Goal: Task Accomplishment & Management: Use online tool/utility

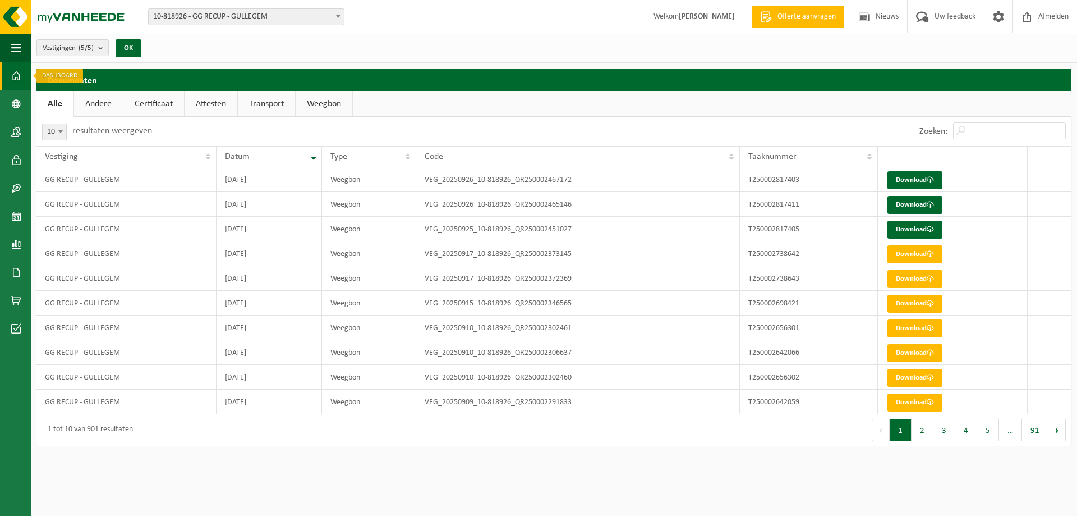
click at [12, 76] on span at bounding box center [16, 76] width 10 height 28
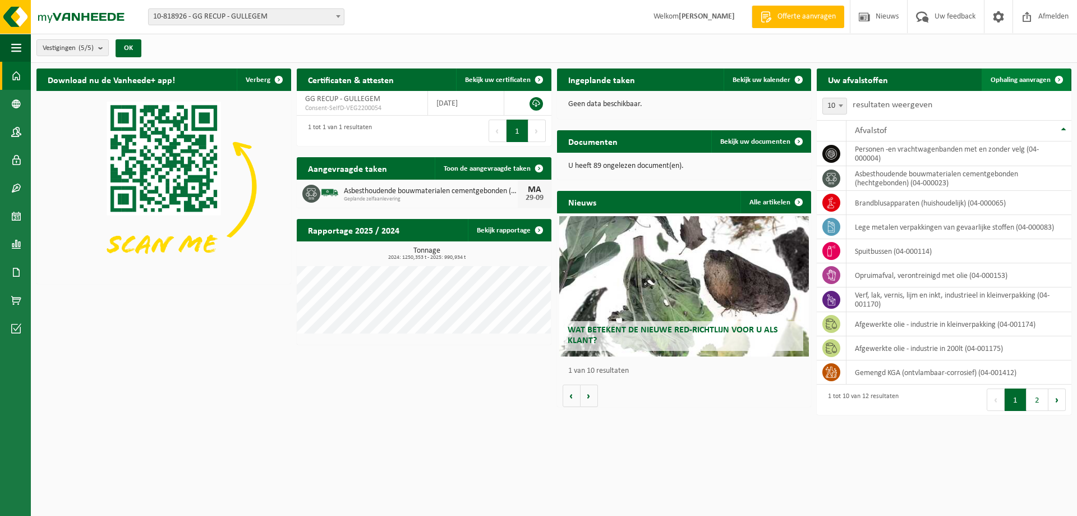
click at [1016, 81] on span "Ophaling aanvragen" at bounding box center [1021, 79] width 60 height 7
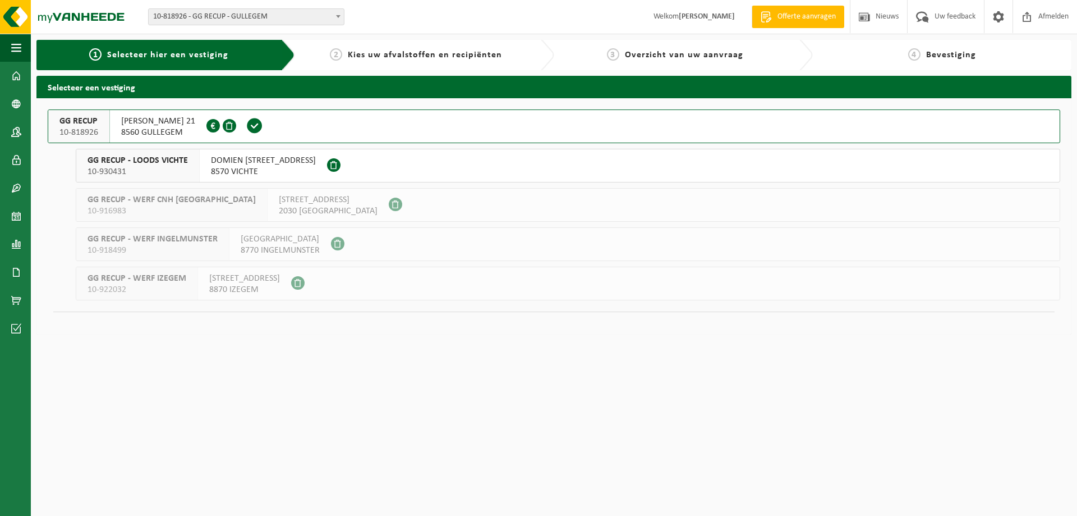
click at [361, 131] on button "GG RECUP 10-818926 HUGO VERRIESTLAAN 21 8560 GULLEGEM 0674.778.421" at bounding box center [554, 126] width 1013 height 34
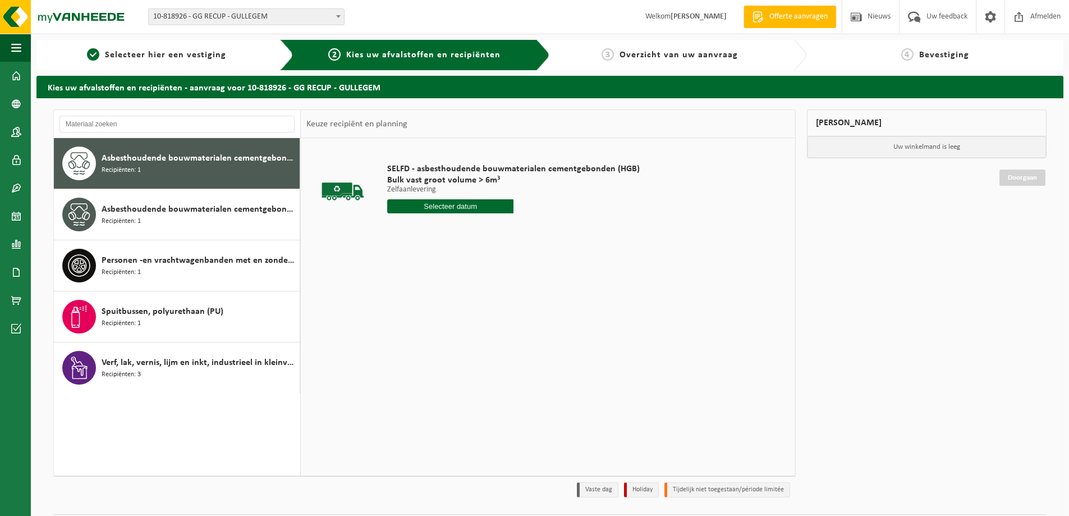
click at [451, 204] on input "text" at bounding box center [450, 206] width 126 height 14
click at [717, 253] on div "SELFD - asbesthoudende bouwmaterialen cementgebonden (HGB) Bulk vast groot volu…" at bounding box center [548, 306] width 494 height 337
click at [477, 211] on input "text" at bounding box center [450, 206] width 126 height 14
click at [414, 340] on div "30" at bounding box center [417, 342] width 20 height 18
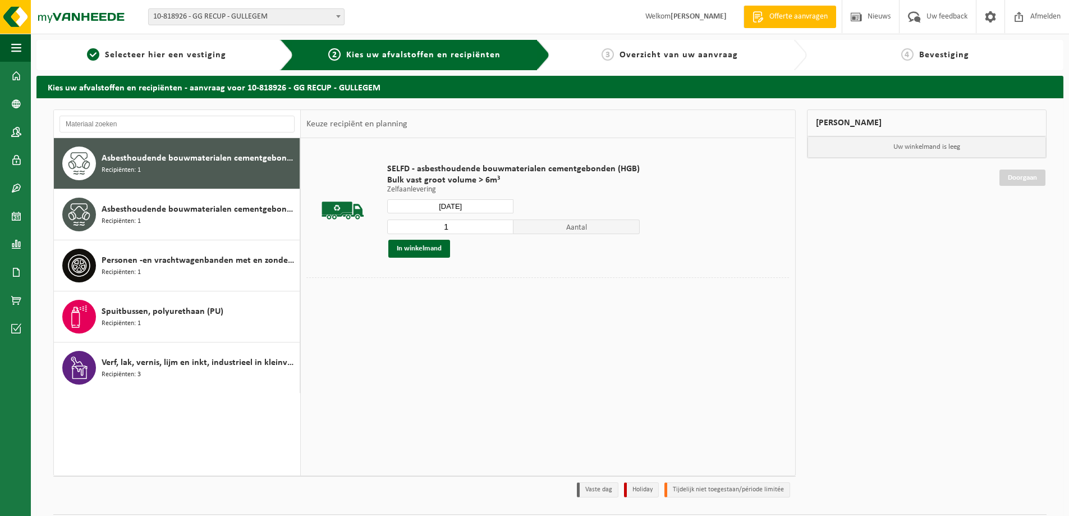
type input "Van 2025-09-30"
click at [502, 224] on input "2" at bounding box center [450, 226] width 126 height 15
click at [502, 224] on input "3" at bounding box center [450, 226] width 126 height 15
click at [502, 224] on input "4" at bounding box center [450, 226] width 126 height 15
click at [502, 224] on input "5" at bounding box center [450, 226] width 126 height 15
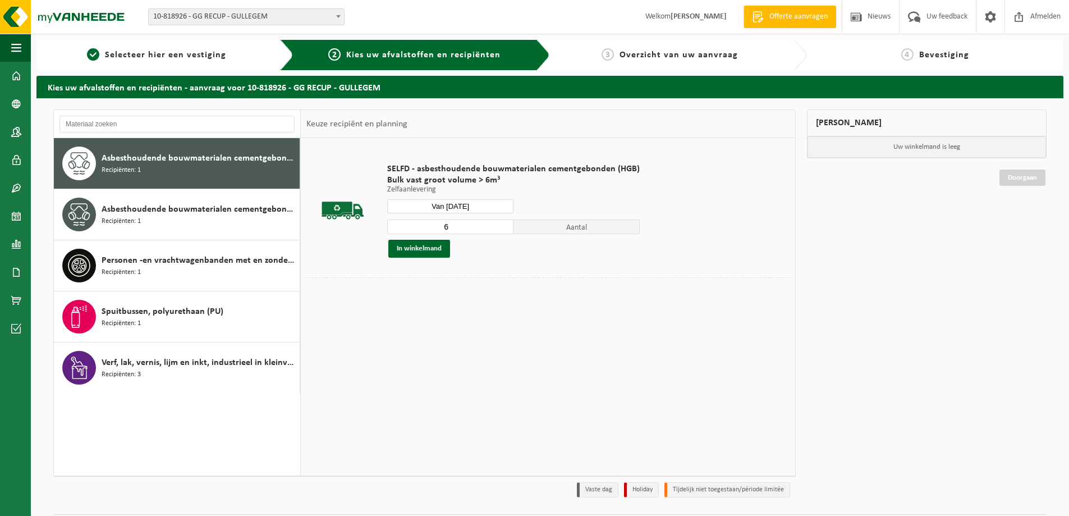
type input "6"
click at [502, 224] on input "6" at bounding box center [450, 226] width 126 height 15
click at [418, 248] on button "In winkelmand" at bounding box center [419, 249] width 62 height 18
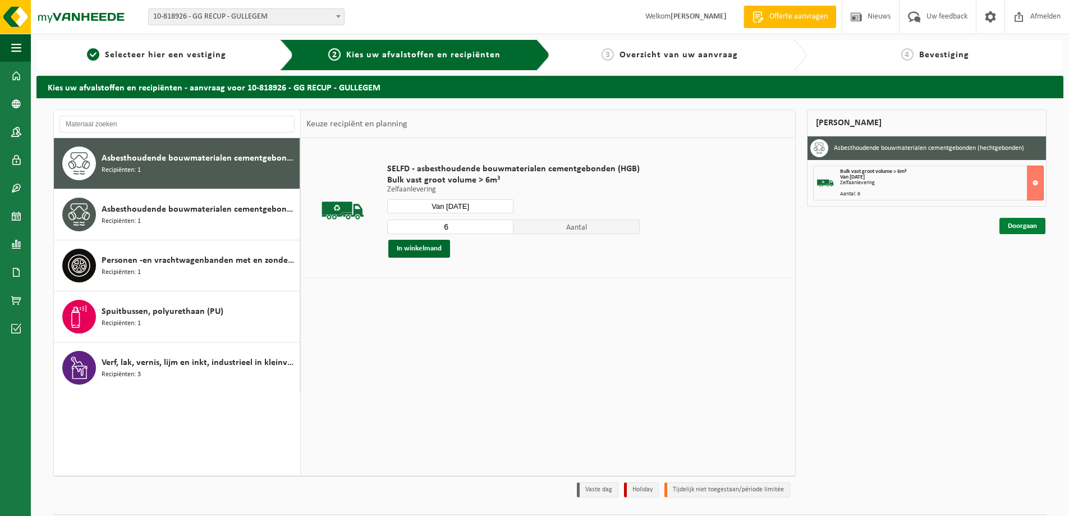
click at [1020, 228] on link "Doorgaan" at bounding box center [1022, 226] width 46 height 16
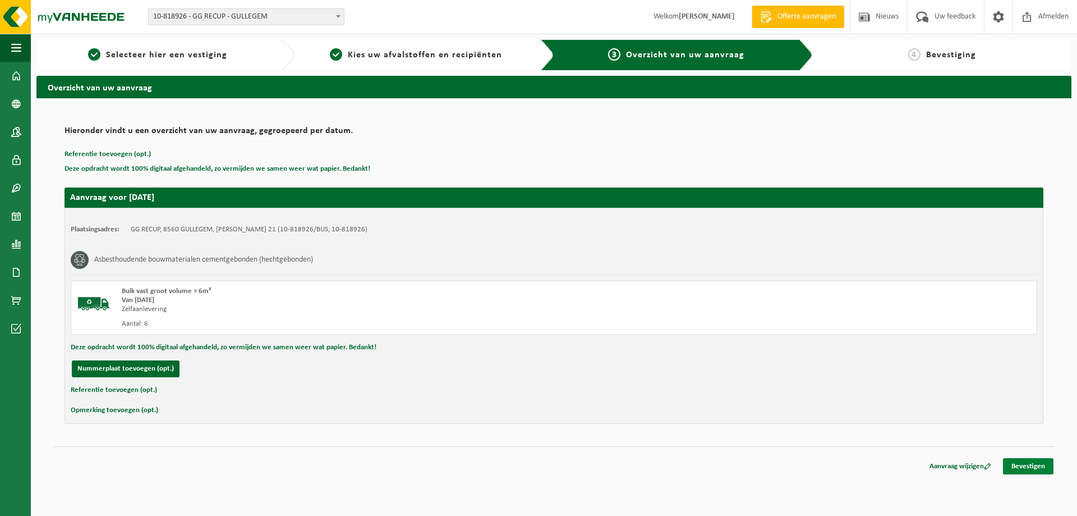
click at [1035, 463] on link "Bevestigen" at bounding box center [1028, 466] width 51 height 16
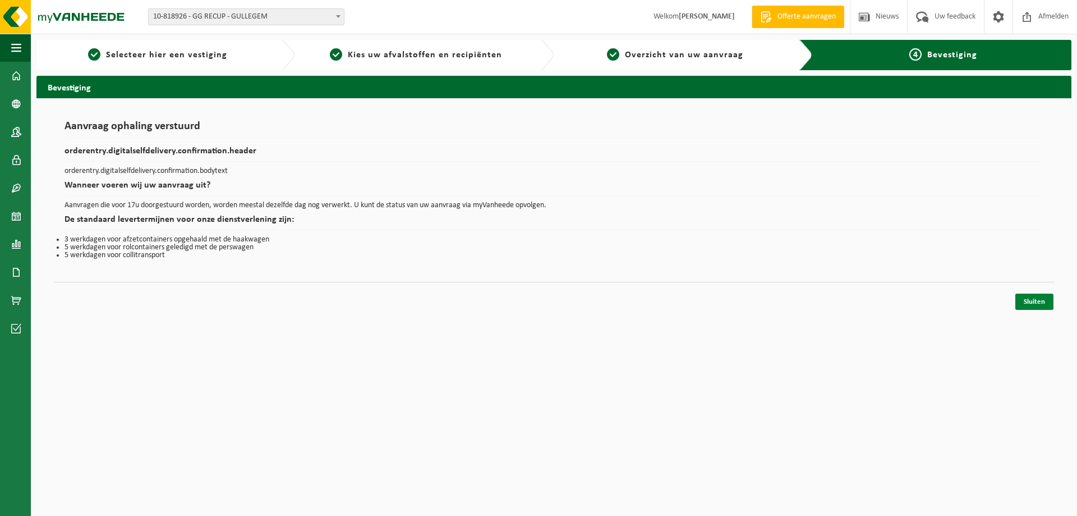
click at [1047, 297] on link "Sluiten" at bounding box center [1035, 301] width 38 height 16
